Goal: Check status: Check status

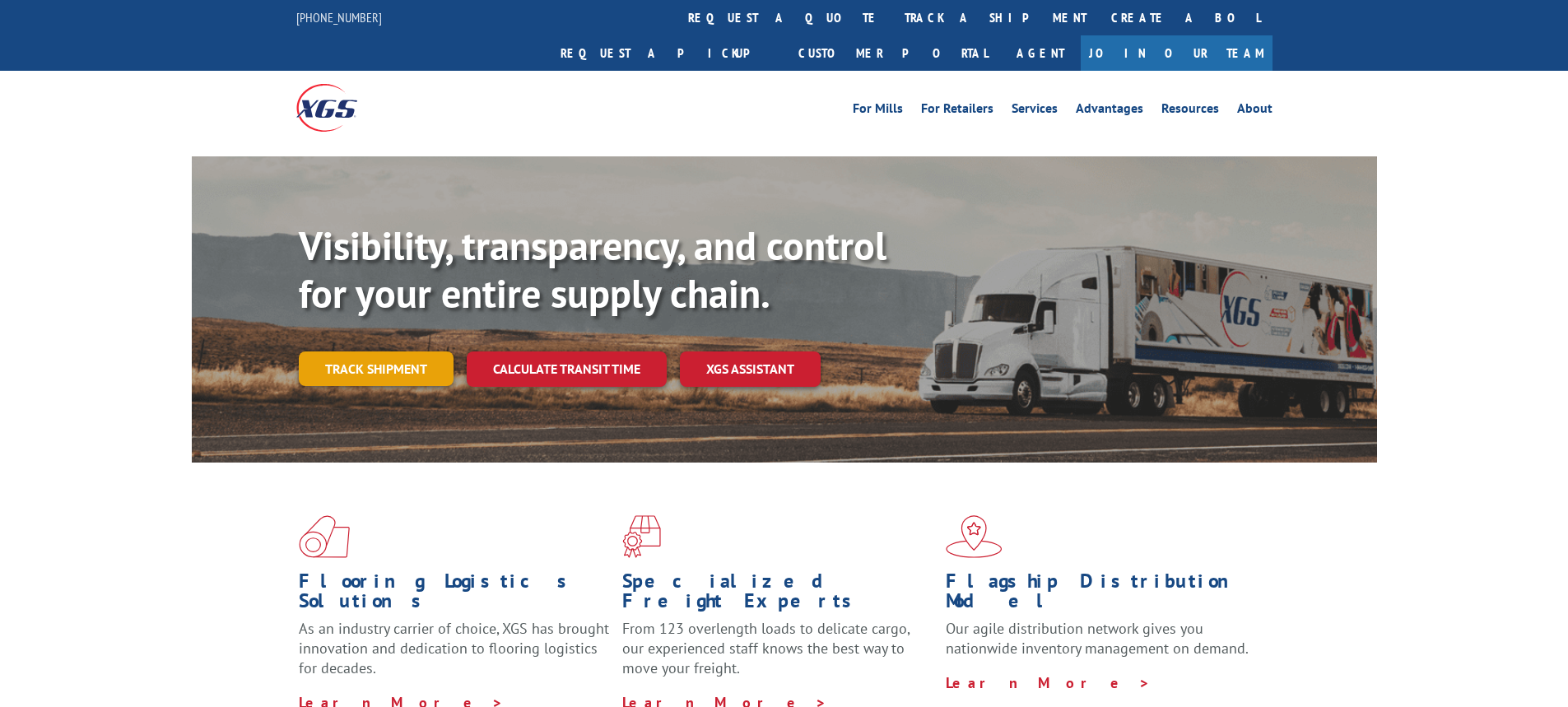
click at [391, 351] on link "Track shipment" at bounding box center [376, 369] width 155 height 35
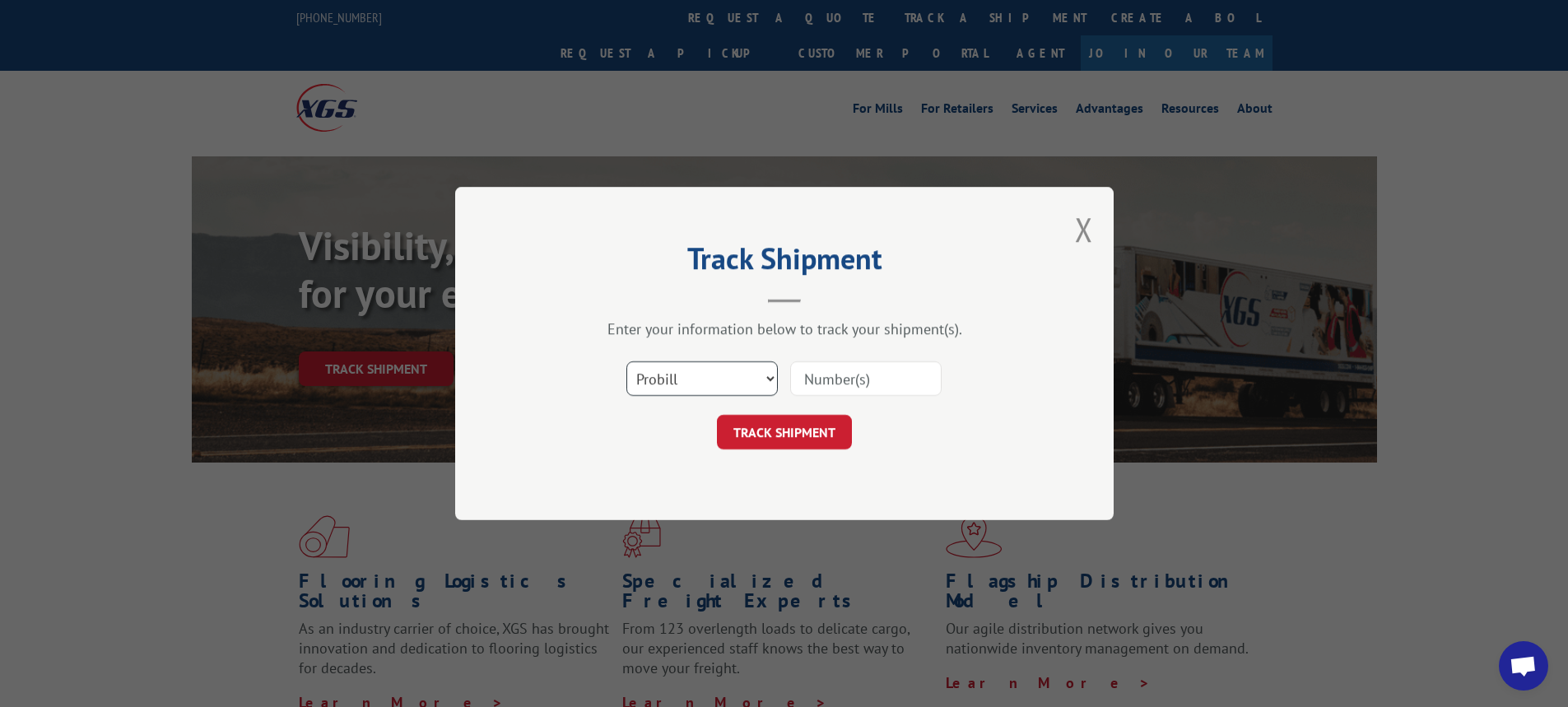
click at [770, 381] on select "Select category... Probill BOL PO" at bounding box center [702, 379] width 152 height 35
click at [766, 379] on select "Select category... Probill BOL PO" at bounding box center [702, 379] width 152 height 35
select select "bol"
click at [626, 361] on select "Select category... Probill BOL PO" at bounding box center [702, 379] width 152 height 35
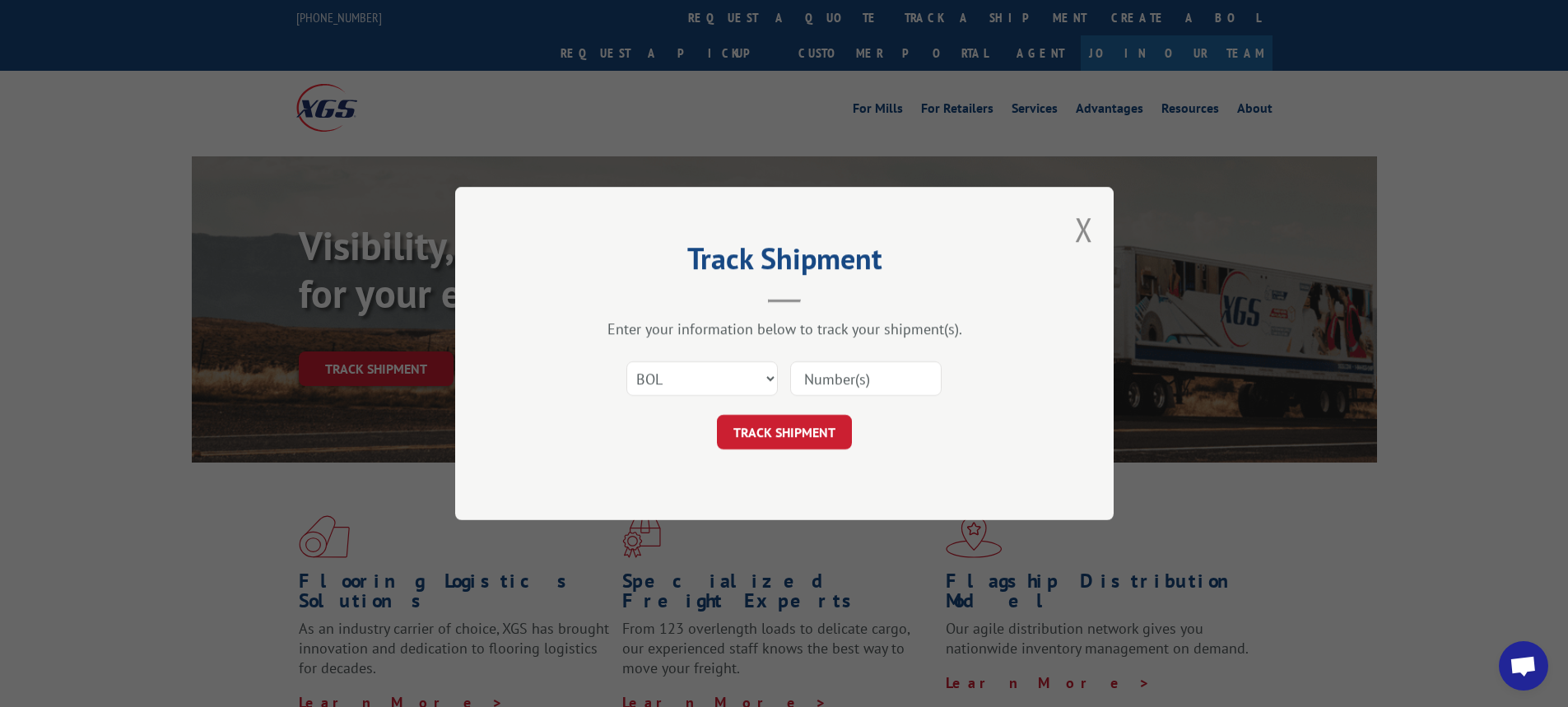
click at [818, 375] on input at bounding box center [866, 379] width 152 height 35
paste input "6025954"
type input "6025954"
click button "TRACK SHIPMENT" at bounding box center [784, 433] width 135 height 35
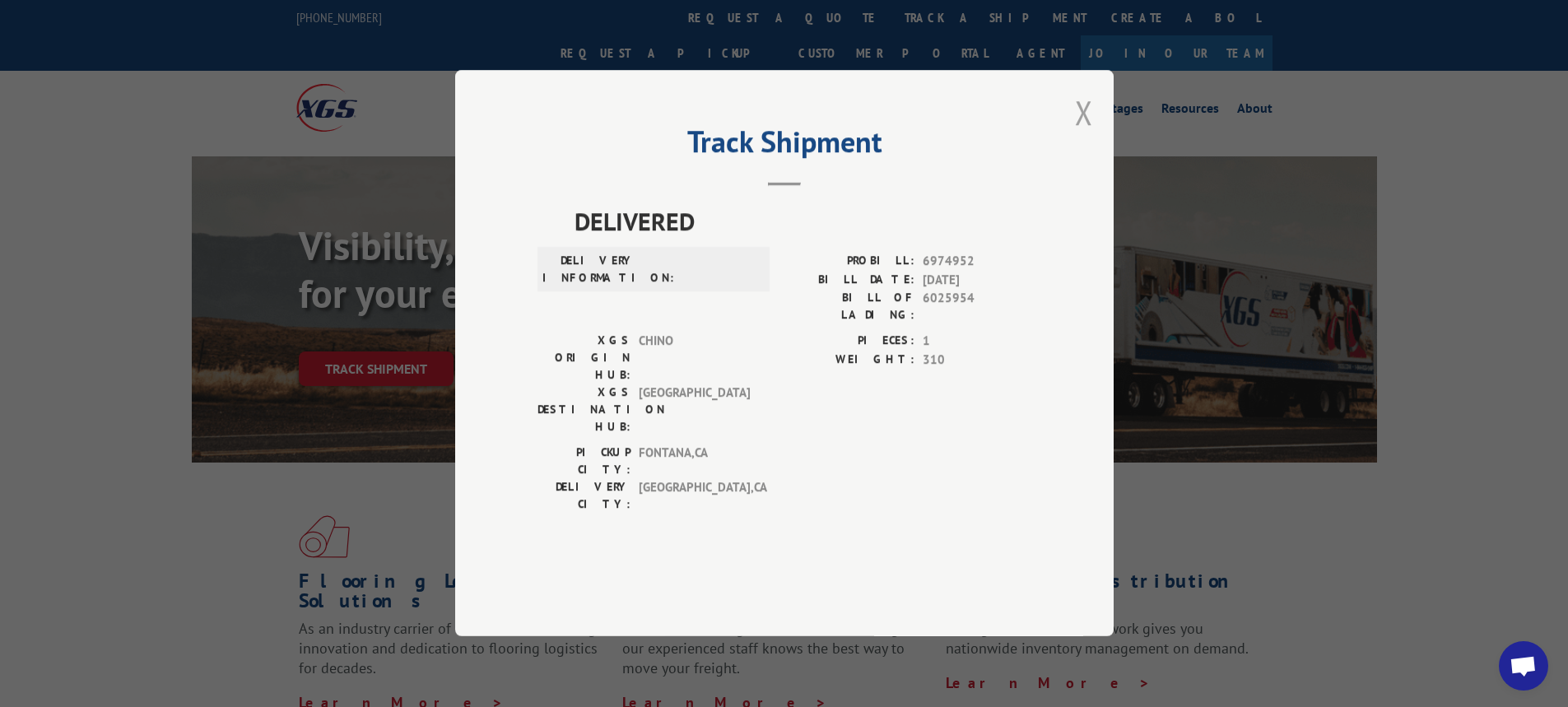
click at [1081, 134] on button "Close modal" at bounding box center [1083, 112] width 18 height 44
